Goal: Check status: Check status

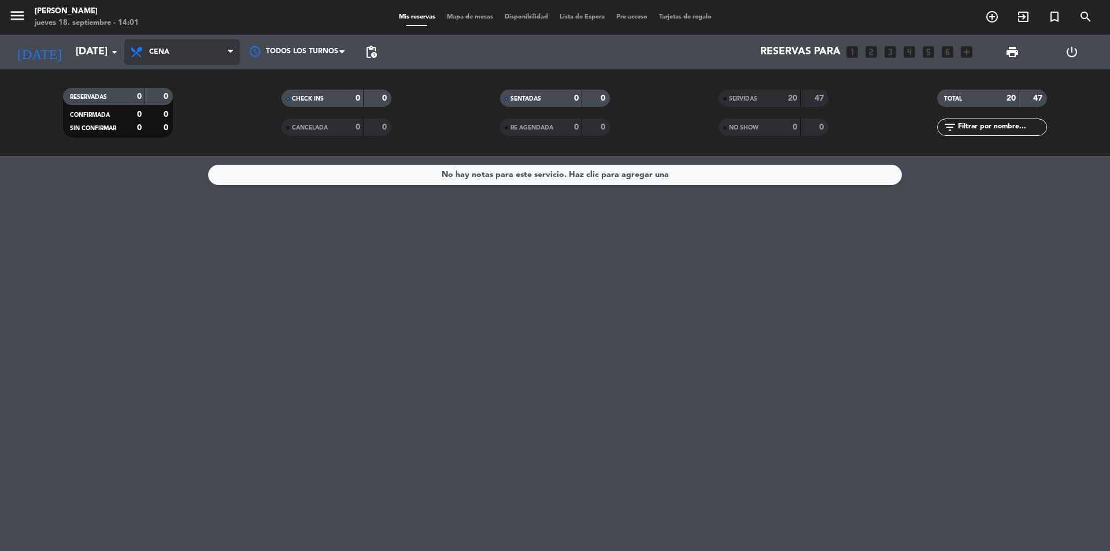
click at [196, 58] on span "Cena" at bounding box center [182, 51] width 116 height 25
click at [209, 125] on div "menu [PERSON_NAME] [DATE] 18. septiembre - 14:01 Mis reservas Mapa de mesas Dis…" at bounding box center [555, 78] width 1110 height 156
click at [214, 60] on span "Cena" at bounding box center [182, 51] width 116 height 25
click at [202, 132] on div "menu [PERSON_NAME] [DATE] 18. septiembre - 14:01 Mis reservas Mapa de mesas Dis…" at bounding box center [555, 78] width 1110 height 156
click at [104, 50] on input "[DATE]" at bounding box center [137, 51] width 134 height 23
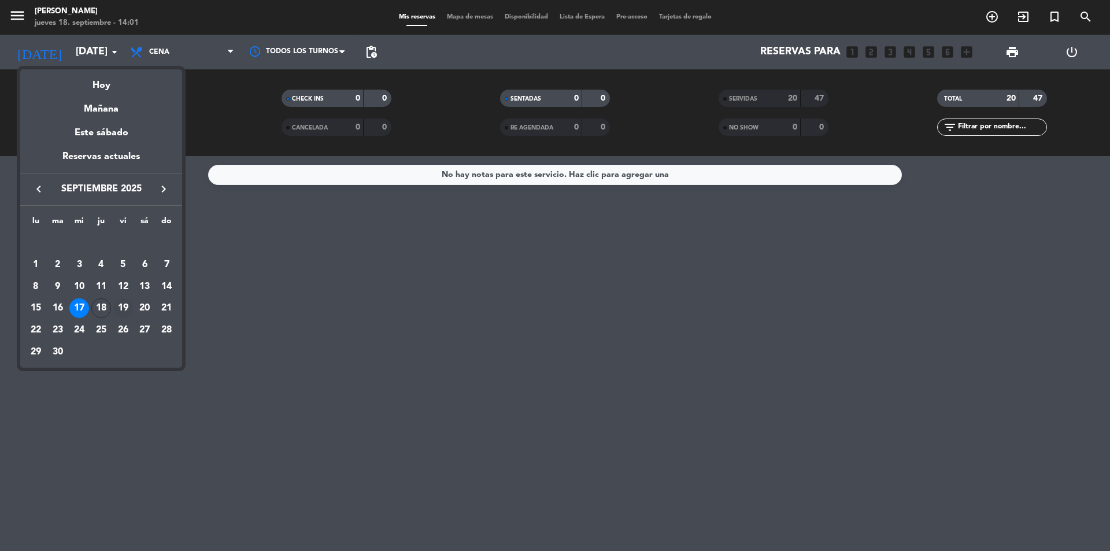
click at [121, 307] on div "19" at bounding box center [123, 308] width 20 height 20
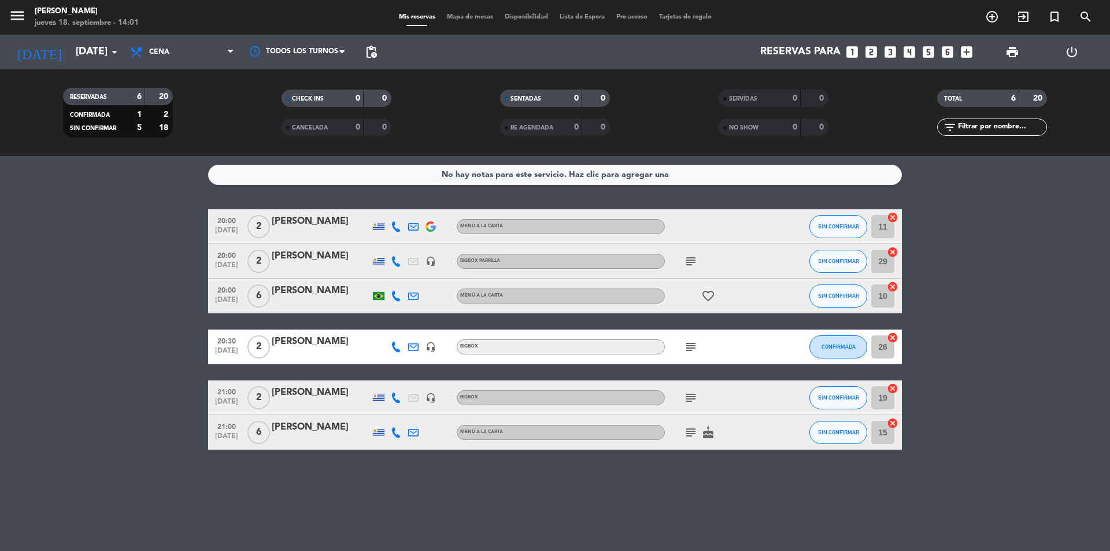
click at [690, 398] on icon "subject" at bounding box center [691, 398] width 14 height 14
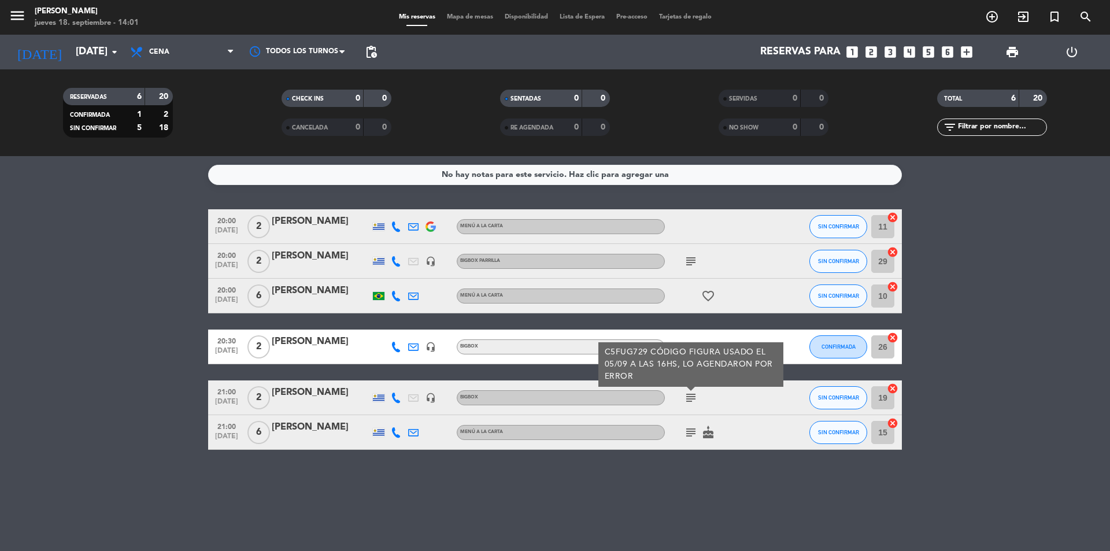
click at [690, 398] on icon "subject" at bounding box center [691, 398] width 14 height 14
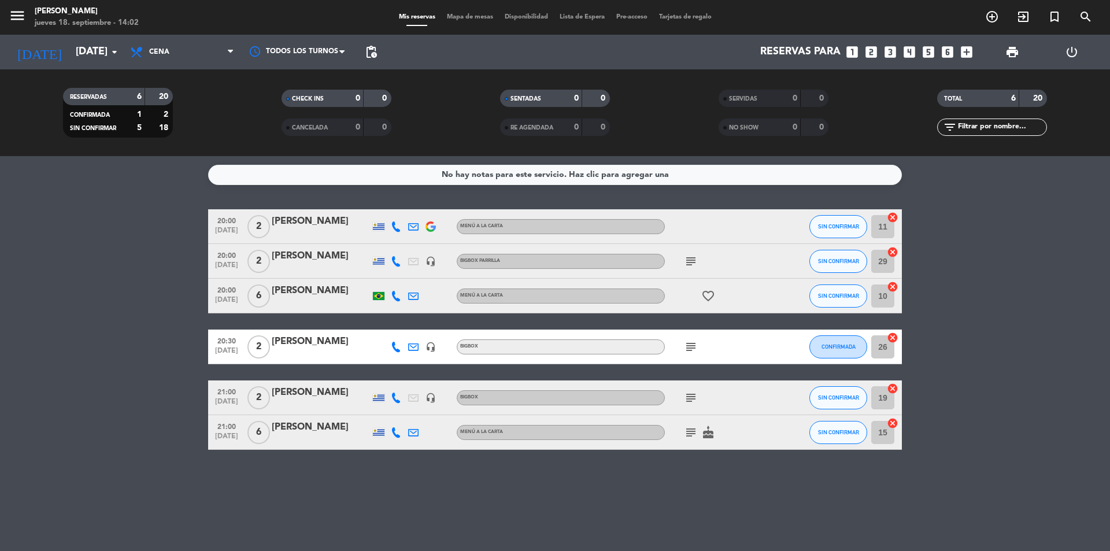
click at [690, 398] on icon "subject" at bounding box center [691, 398] width 14 height 14
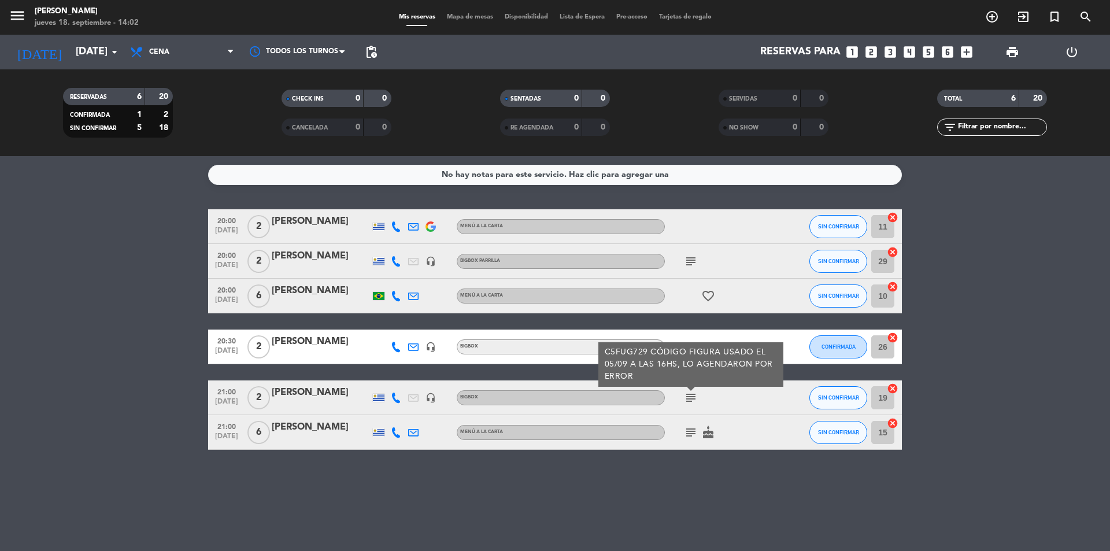
click at [705, 378] on div "C5FUG729 CÓDIGO FIGURA USADO EL 05/09 A LAS 16HS, LO AGENDARON POR ERROR" at bounding box center [691, 364] width 173 height 36
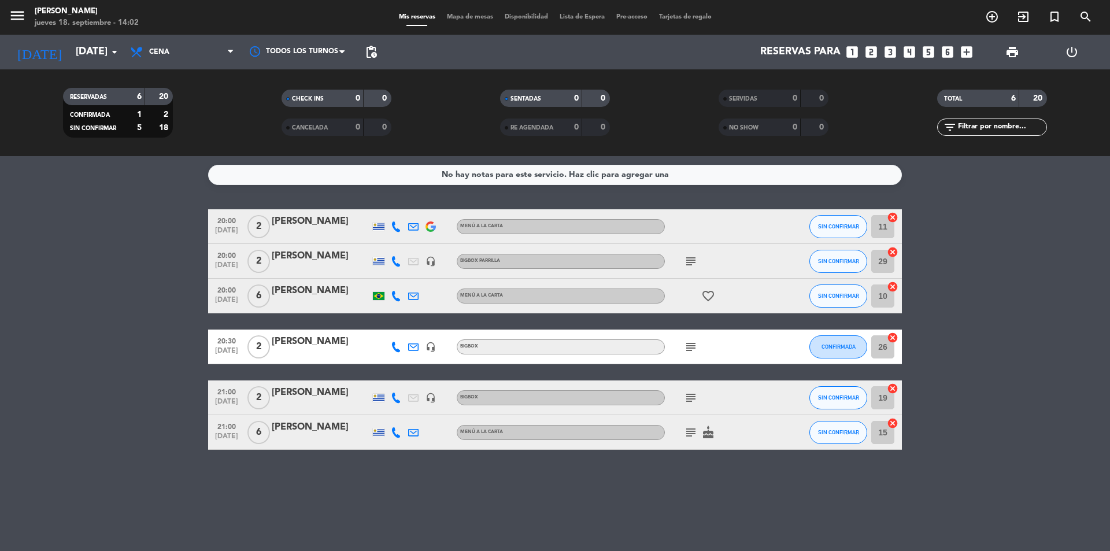
click at [691, 404] on div "subject" at bounding box center [717, 397] width 104 height 34
click at [691, 398] on icon "subject" at bounding box center [691, 398] width 14 height 14
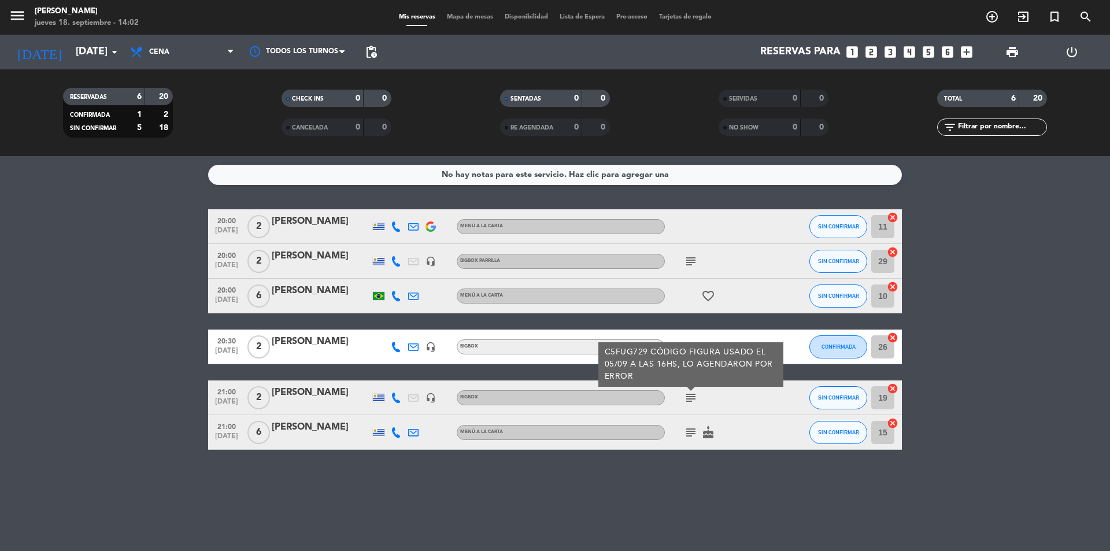
click at [694, 398] on icon "subject" at bounding box center [691, 398] width 14 height 14
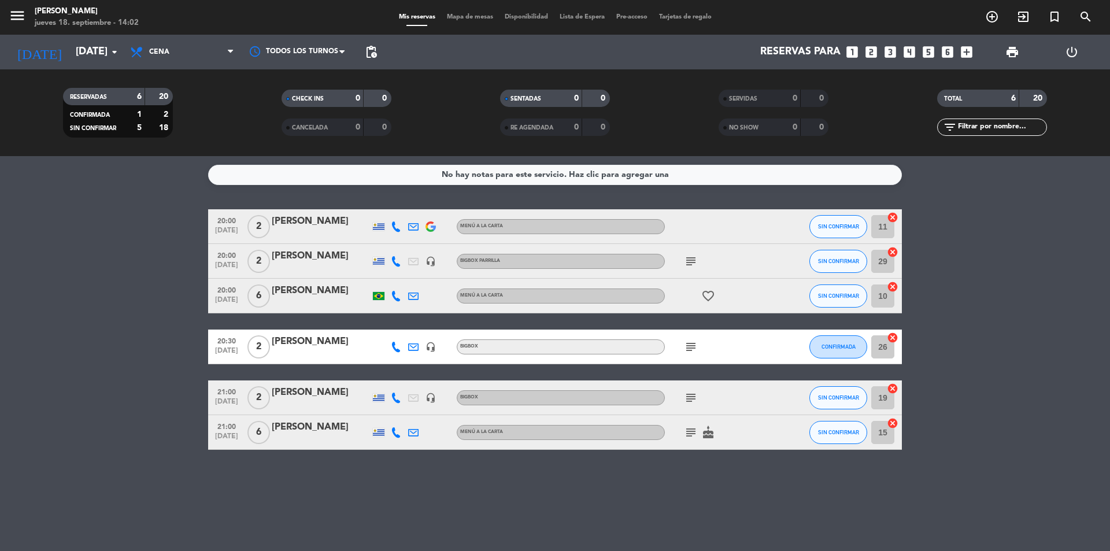
click at [694, 398] on icon "subject" at bounding box center [691, 398] width 14 height 14
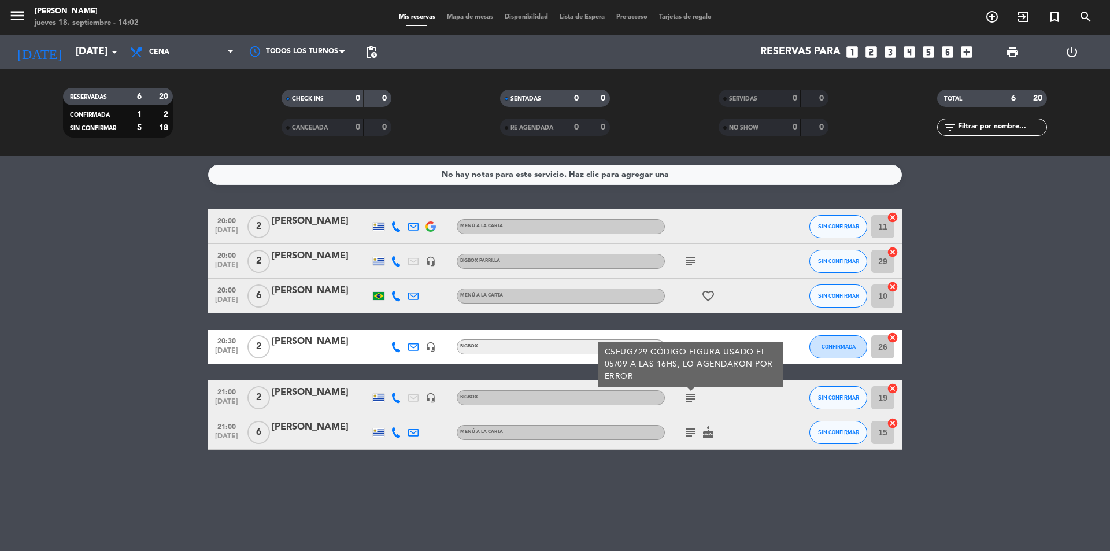
click at [700, 376] on div "C5FUG729 CÓDIGO FIGURA USADO EL 05/09 A LAS 16HS, LO AGENDARON POR ERROR" at bounding box center [691, 364] width 173 height 36
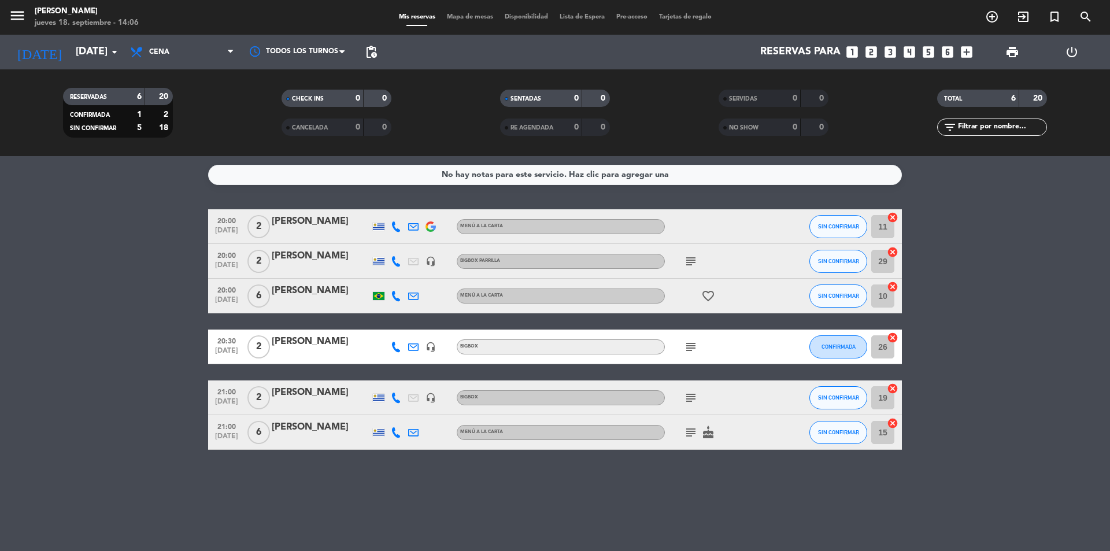
click at [739, 399] on div "subject" at bounding box center [717, 397] width 104 height 34
click at [360, 402] on div at bounding box center [321, 405] width 98 height 9
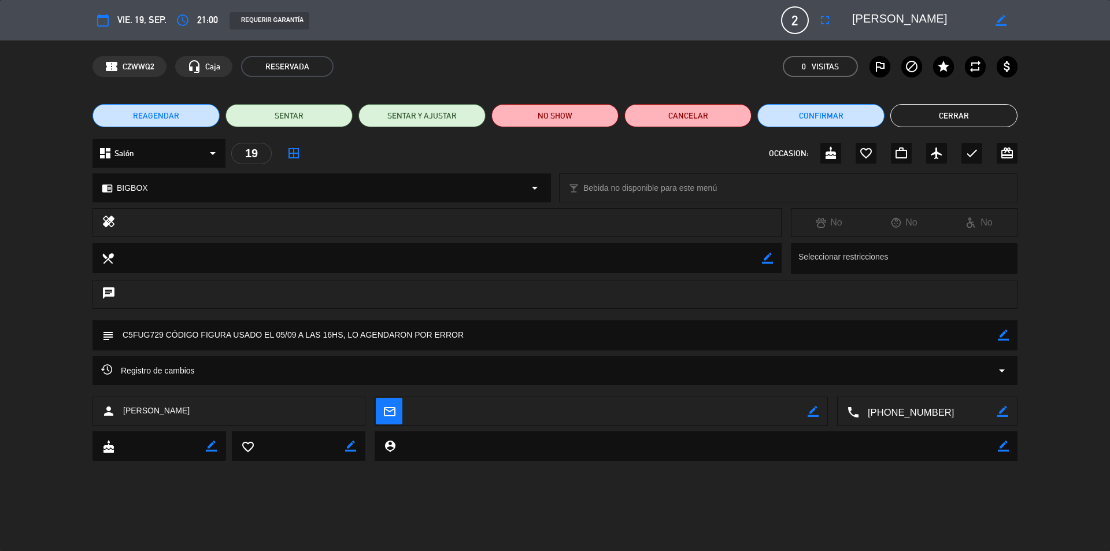
click at [997, 20] on icon "border_color" at bounding box center [1001, 20] width 11 height 11
click at [949, 119] on button "Cerrar" at bounding box center [953, 115] width 127 height 23
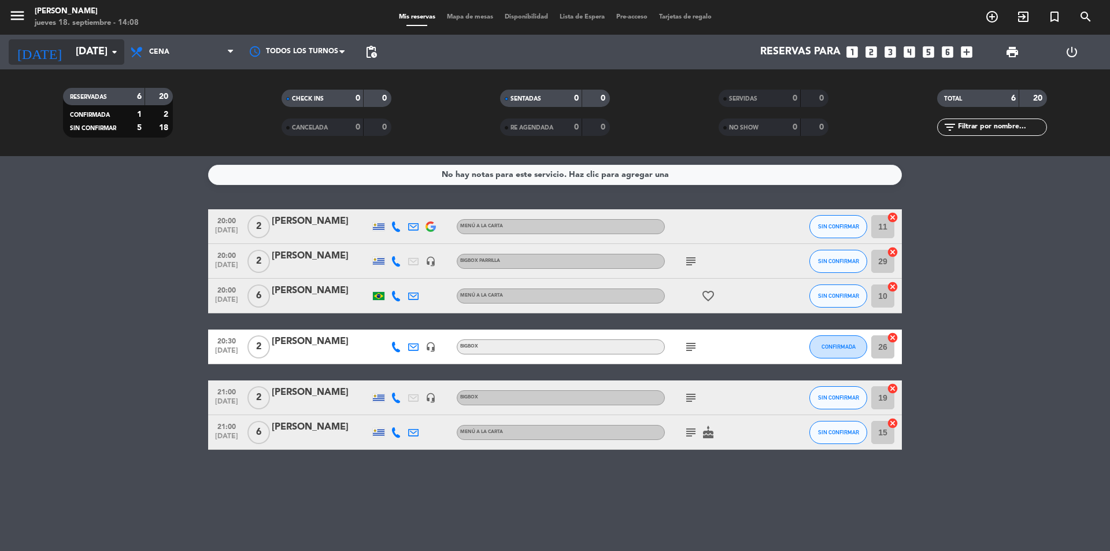
click at [87, 51] on input "[DATE]" at bounding box center [137, 51] width 134 height 23
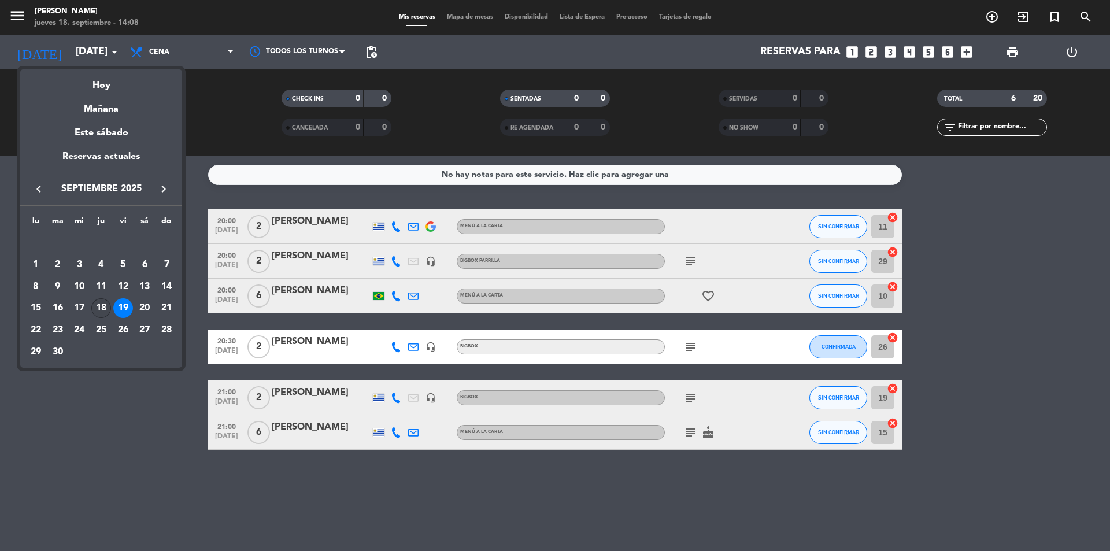
click at [107, 309] on div "18" at bounding box center [101, 308] width 20 height 20
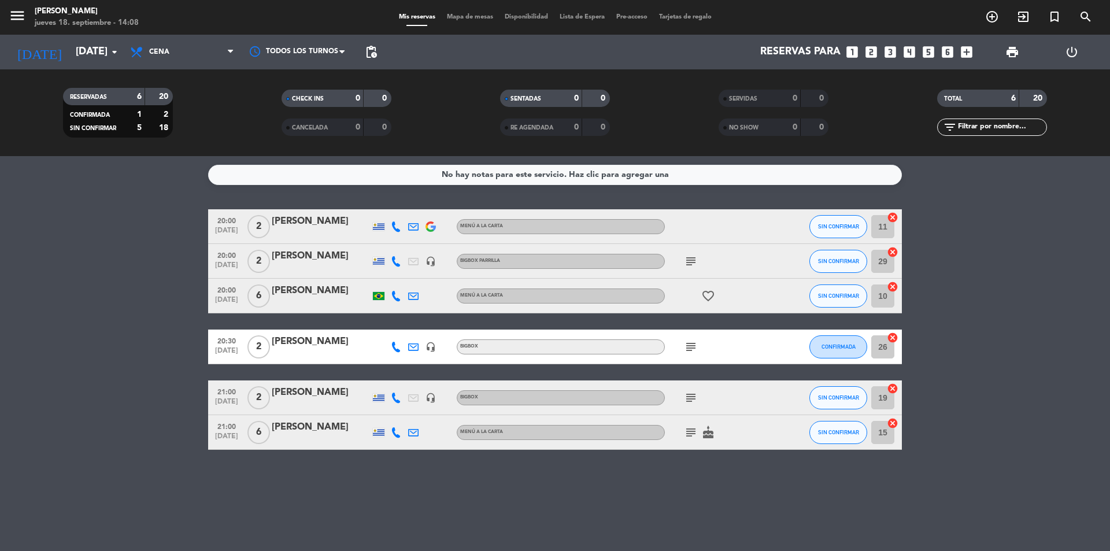
type input "[DEMOGRAPHIC_DATA][DATE]"
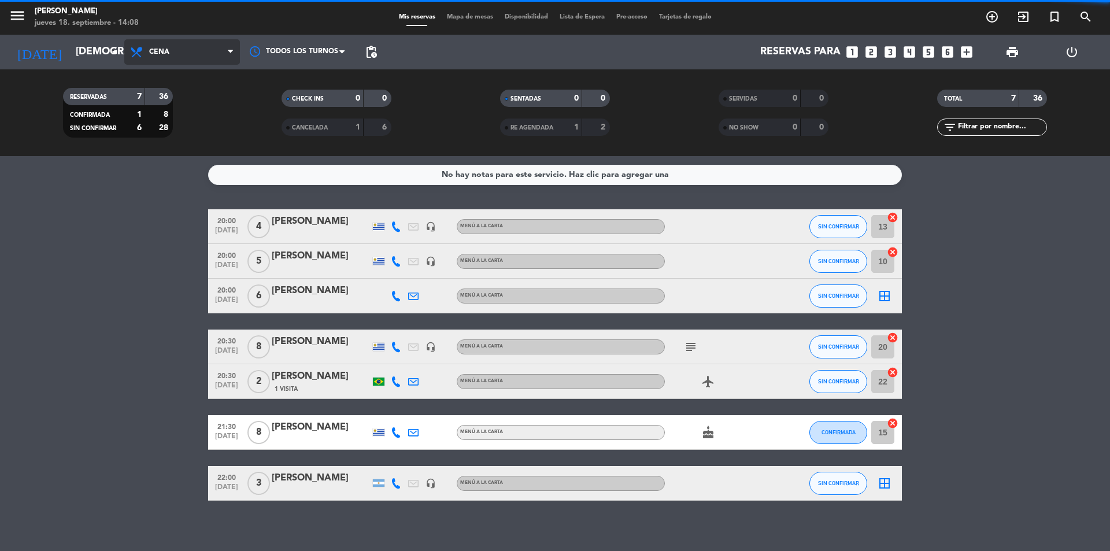
click at [169, 51] on span "Cena" at bounding box center [159, 52] width 20 height 8
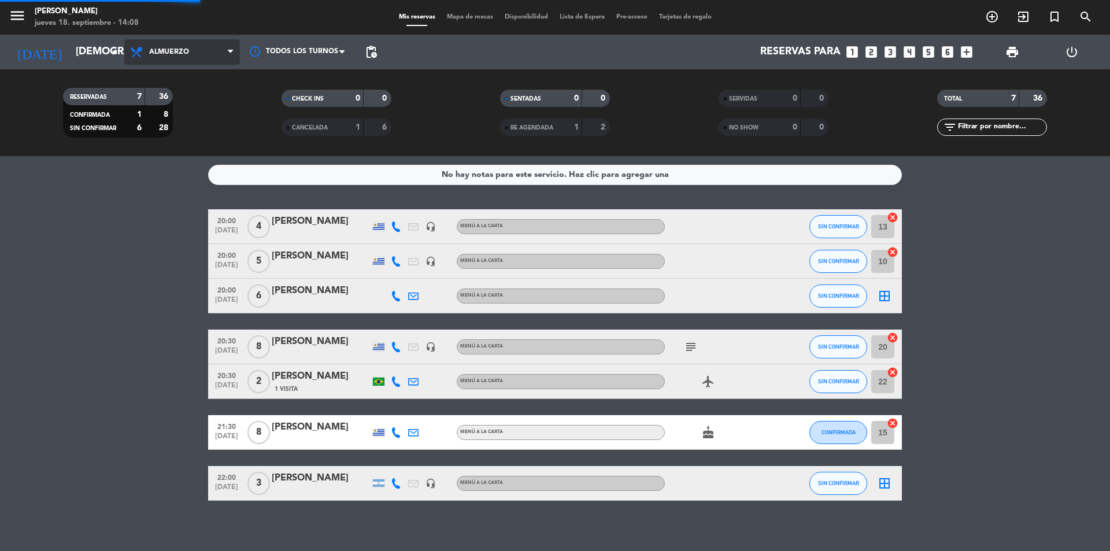
click at [175, 107] on div "menu [PERSON_NAME] [DATE] 18. septiembre - 14:08 Mis reservas Mapa de mesas Dis…" at bounding box center [555, 78] width 1110 height 156
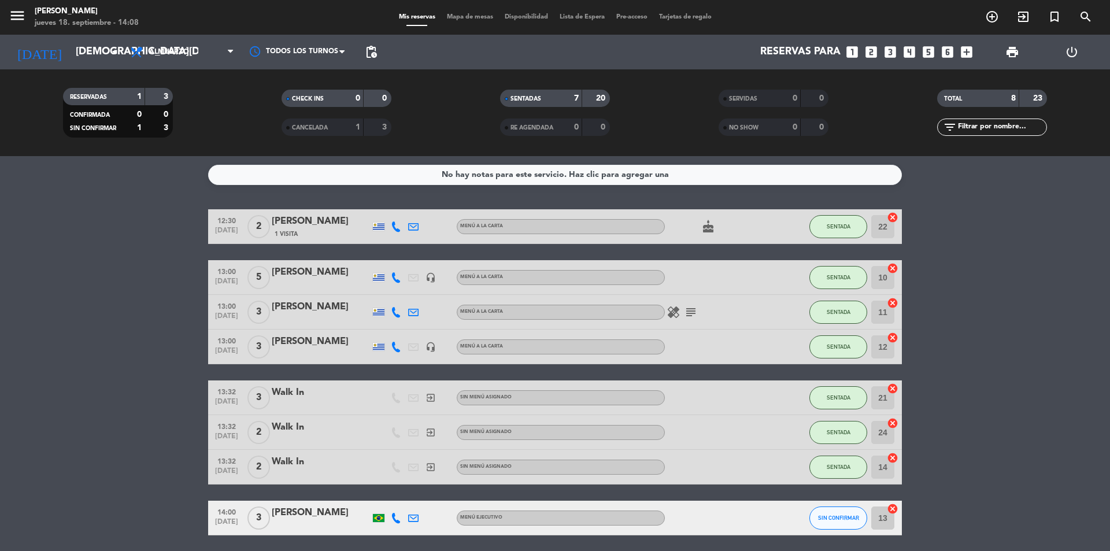
scroll to position [42, 0]
